Goal: Find specific page/section: Find specific page/section

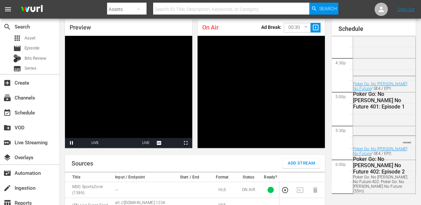
scroll to position [26, 0]
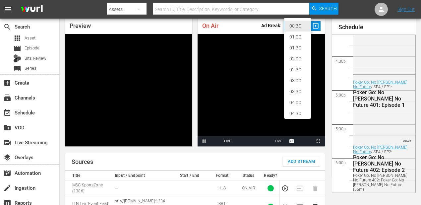
click at [307, 25] on body "menu Search By Assets Search ID, Title, Description, Keywords, or Category Sear…" at bounding box center [210, 76] width 421 height 205
click at [241, 25] on div at bounding box center [210, 102] width 421 height 205
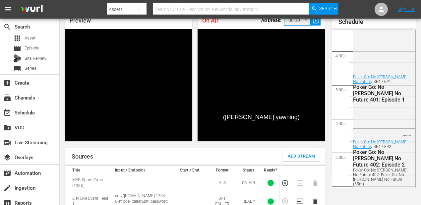
scroll to position [20, 0]
